Goal: Task Accomplishment & Management: Manage account settings

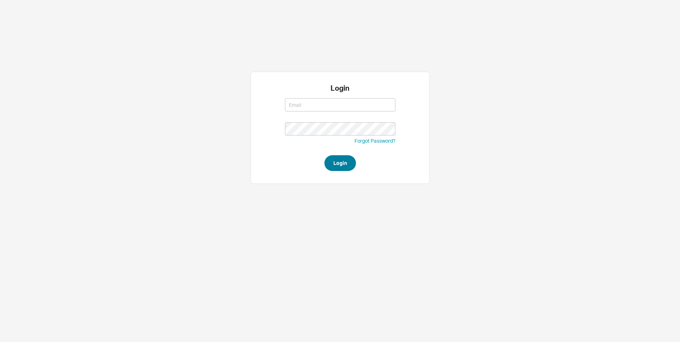
type input "[EMAIL_ADDRESS][DOMAIN_NAME]"
type input "rikki@qualitybath.com"
click at [339, 161] on button "Login" at bounding box center [340, 163] width 32 height 16
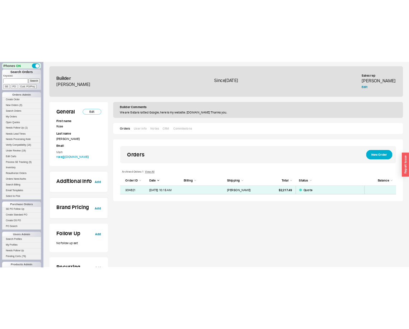
scroll to position [27, 453]
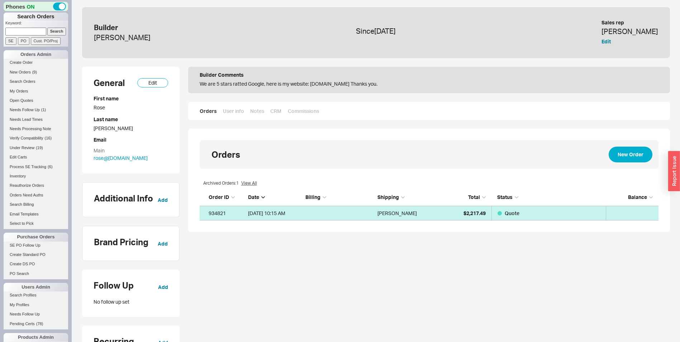
click at [270, 211] on div "8/19/25 10:15 AM" at bounding box center [275, 213] width 54 height 14
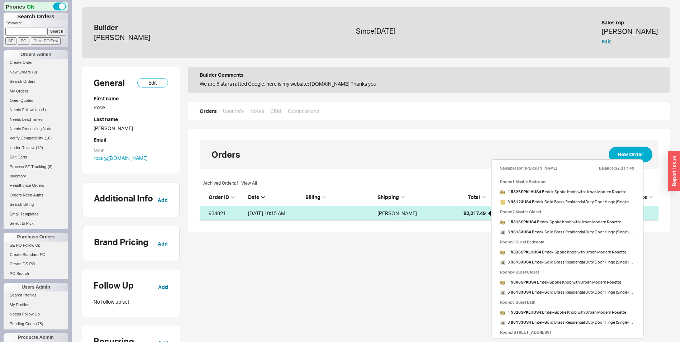
click at [483, 213] on span "$2,217.49" at bounding box center [474, 213] width 22 height 6
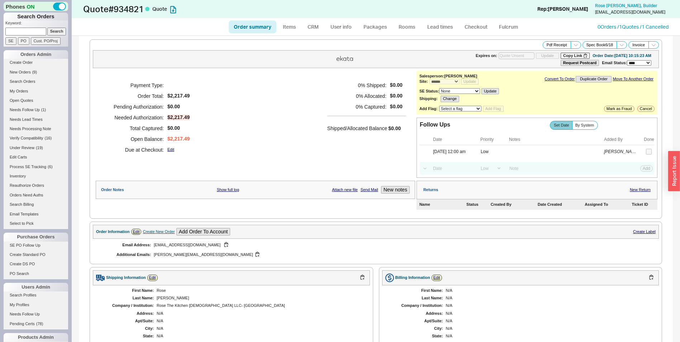
select select "*"
select select "LOW"
select select "3"
click at [340, 28] on link "User info" at bounding box center [341, 26] width 32 height 13
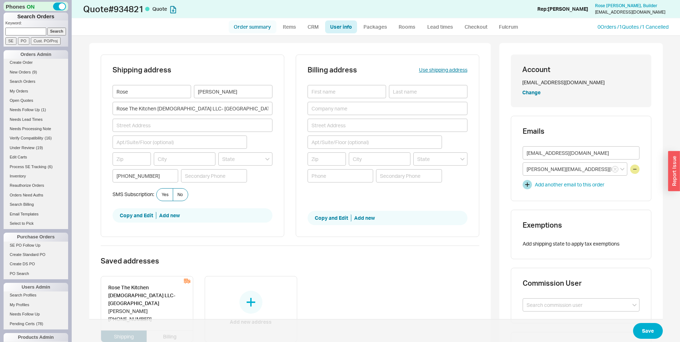
click at [257, 28] on link "Order summary" at bounding box center [253, 26] width 48 height 13
select select "*"
select select "LOW"
select select "3"
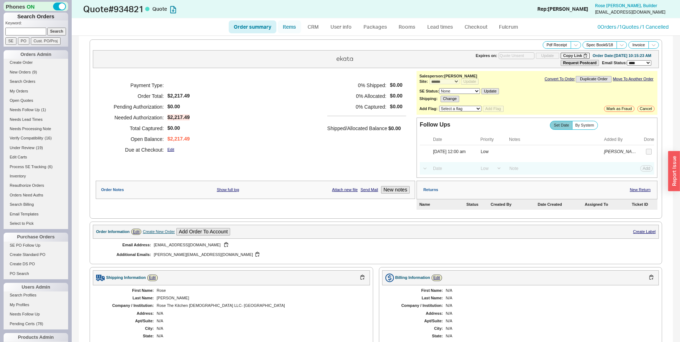
click at [291, 24] on link "Items" at bounding box center [289, 26] width 23 height 13
select select "3"
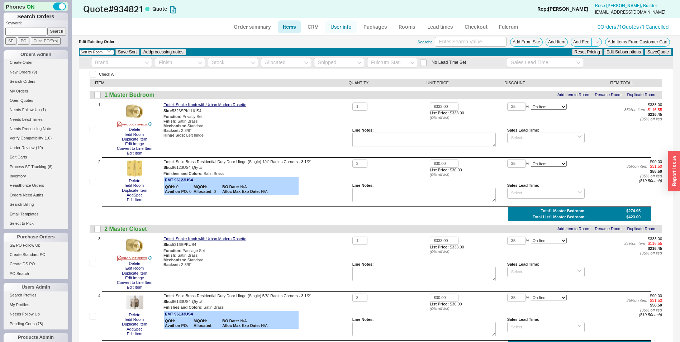
click at [341, 26] on link "User info" at bounding box center [341, 26] width 32 height 13
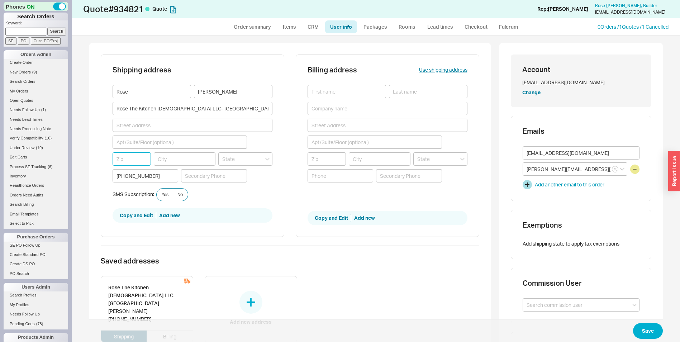
click at [121, 161] on input at bounding box center [132, 158] width 39 height 13
paste input "34135"
type input "34135"
type input "[PERSON_NAME][GEOGRAPHIC_DATA]"
type input "Florida"
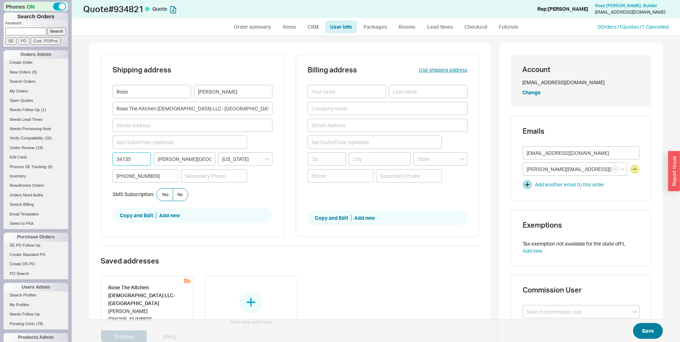
type input "34135"
click at [645, 327] on button "Save" at bounding box center [648, 331] width 30 height 16
select select "*"
select select "LOW"
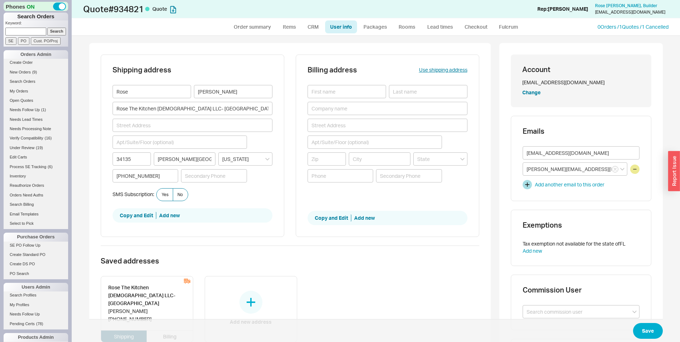
select select "3"
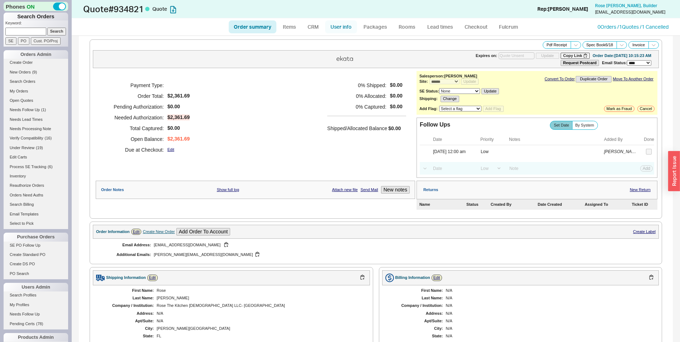
click at [345, 24] on link "User info" at bounding box center [341, 26] width 32 height 13
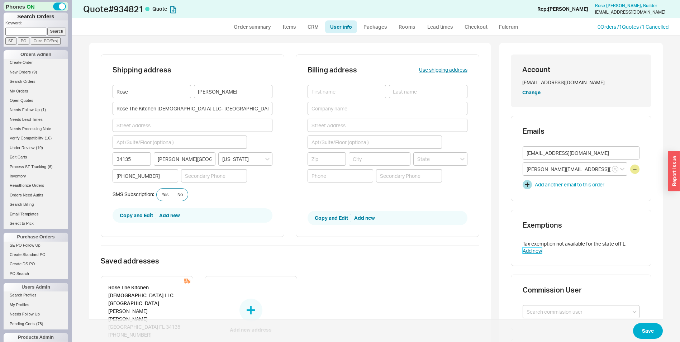
click at [532, 251] on link "Add new" at bounding box center [532, 251] width 19 height 6
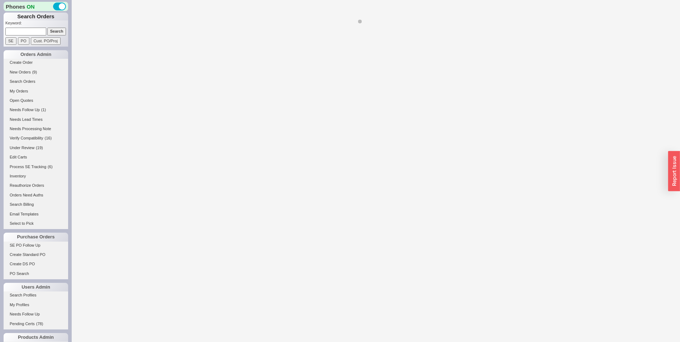
scroll to position [199, 0]
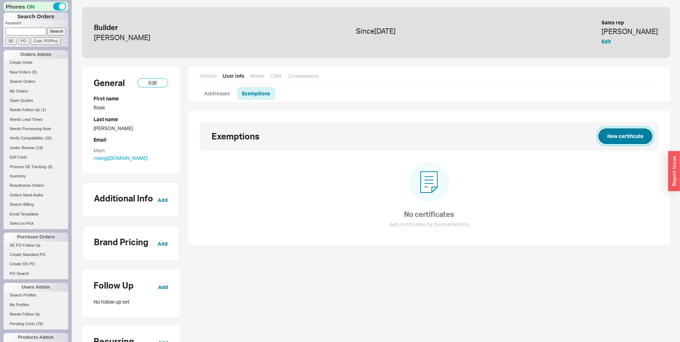
click at [641, 133] on button "New certificate" at bounding box center [625, 136] width 54 height 16
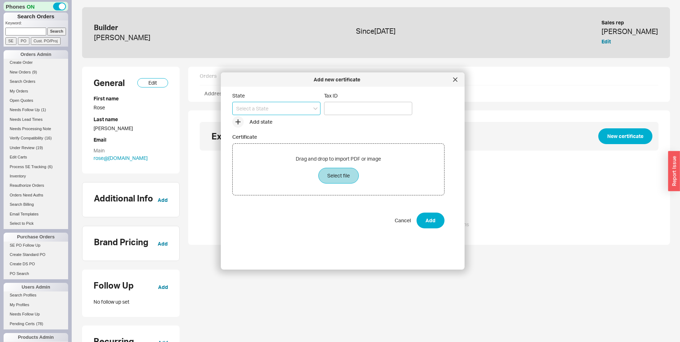
click at [253, 114] on input at bounding box center [276, 108] width 88 height 13
click at [244, 125] on div "[US_STATE]" at bounding box center [276, 123] width 87 height 13
type input "[US_STATE]"
click at [359, 109] on input "Tax ID" at bounding box center [368, 108] width 88 height 13
paste input "46-8018797120-9"
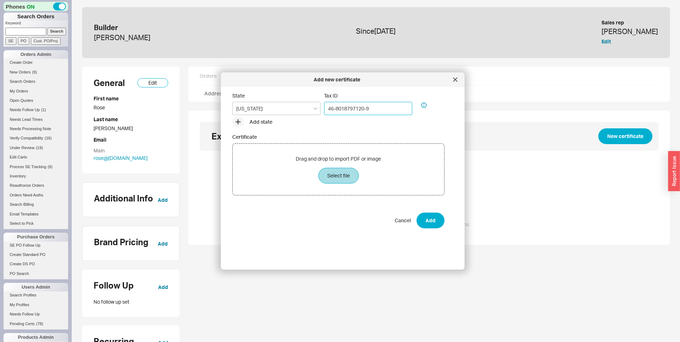
type input "46-8018797120-9"
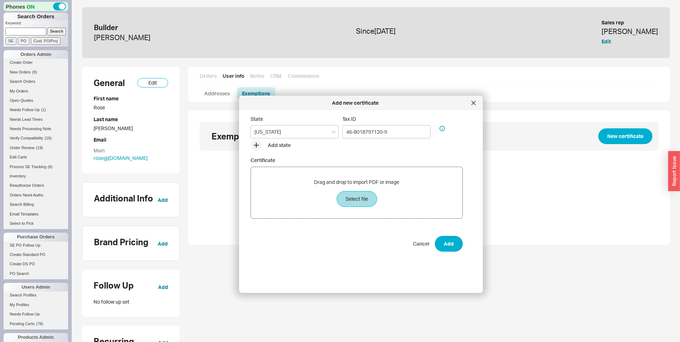
drag, startPoint x: 286, startPoint y: 94, endPoint x: 399, endPoint y: 103, distance: 112.9
click at [399, 103] on div "Add new certificate" at bounding box center [355, 102] width 225 height 7
click at [459, 247] on button "Add" at bounding box center [449, 244] width 28 height 16
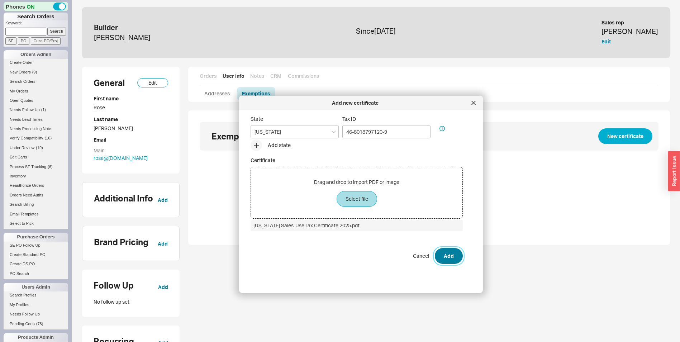
click at [447, 254] on button "Add" at bounding box center [449, 256] width 28 height 16
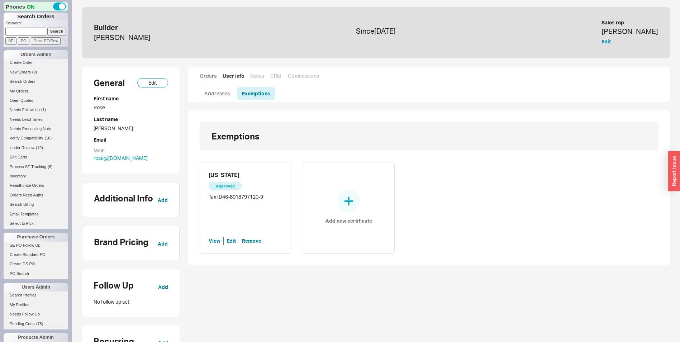
click at [210, 77] on link "Orders" at bounding box center [208, 75] width 17 height 7
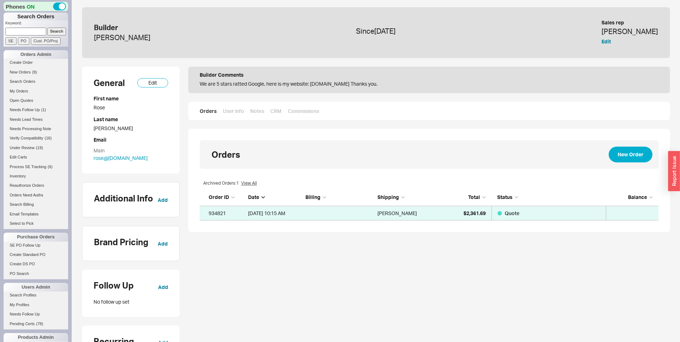
scroll to position [27, 453]
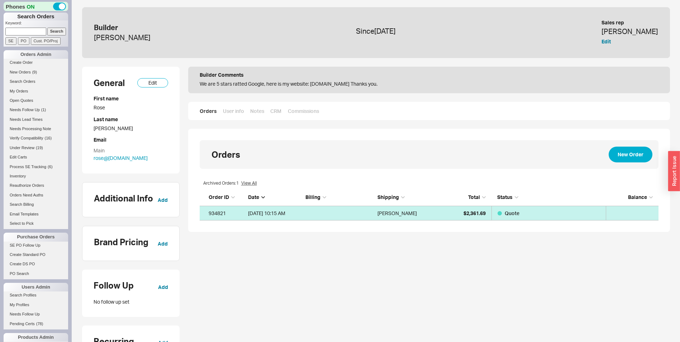
click at [268, 212] on div "8/19/25 10:15 AM" at bounding box center [275, 213] width 54 height 14
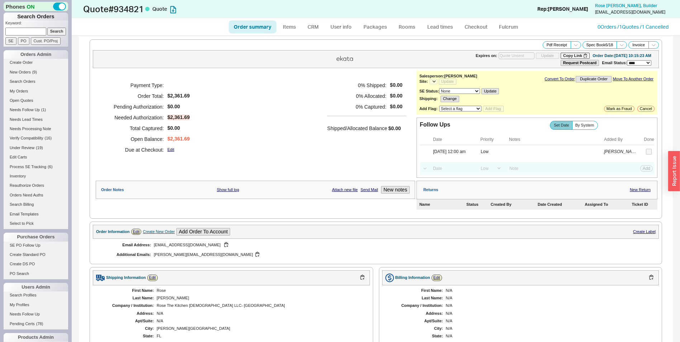
select select "*"
select select "LOW"
select select "3"
select select "*"
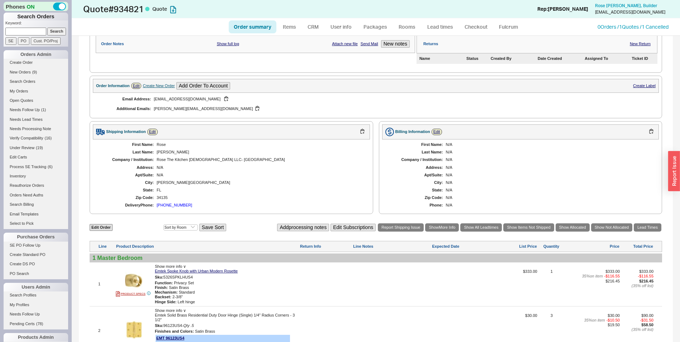
scroll to position [287, 0]
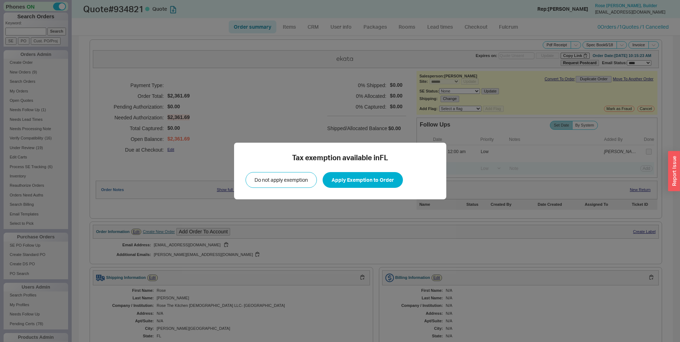
select select "*"
select select "LOW"
select select "3"
click at [371, 175] on button "Apply Exemption to Order" at bounding box center [363, 180] width 80 height 16
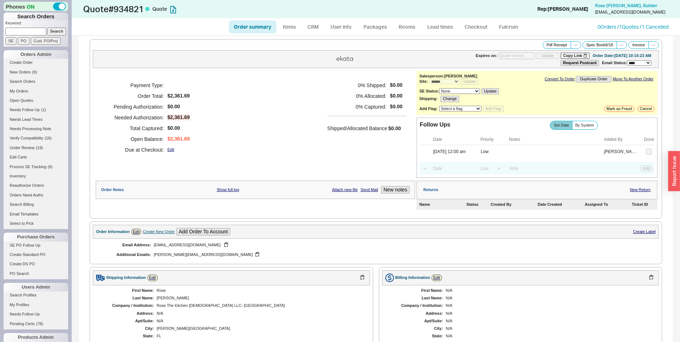
click at [253, 32] on link "Order summary" at bounding box center [253, 26] width 48 height 13
select select "*"
select select "LOW"
select select "3"
